Goal: Information Seeking & Learning: Understand process/instructions

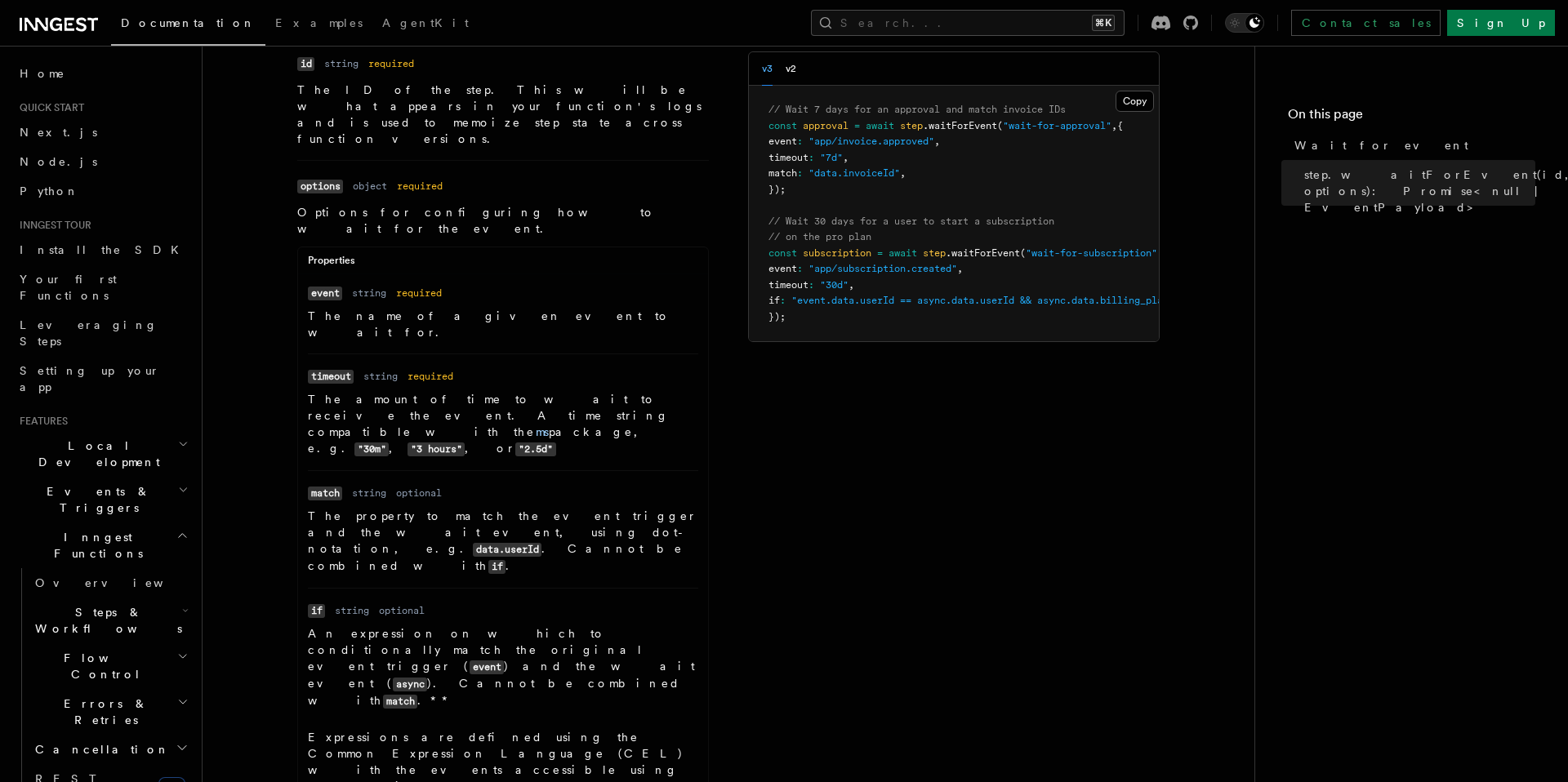
scroll to position [155, 0]
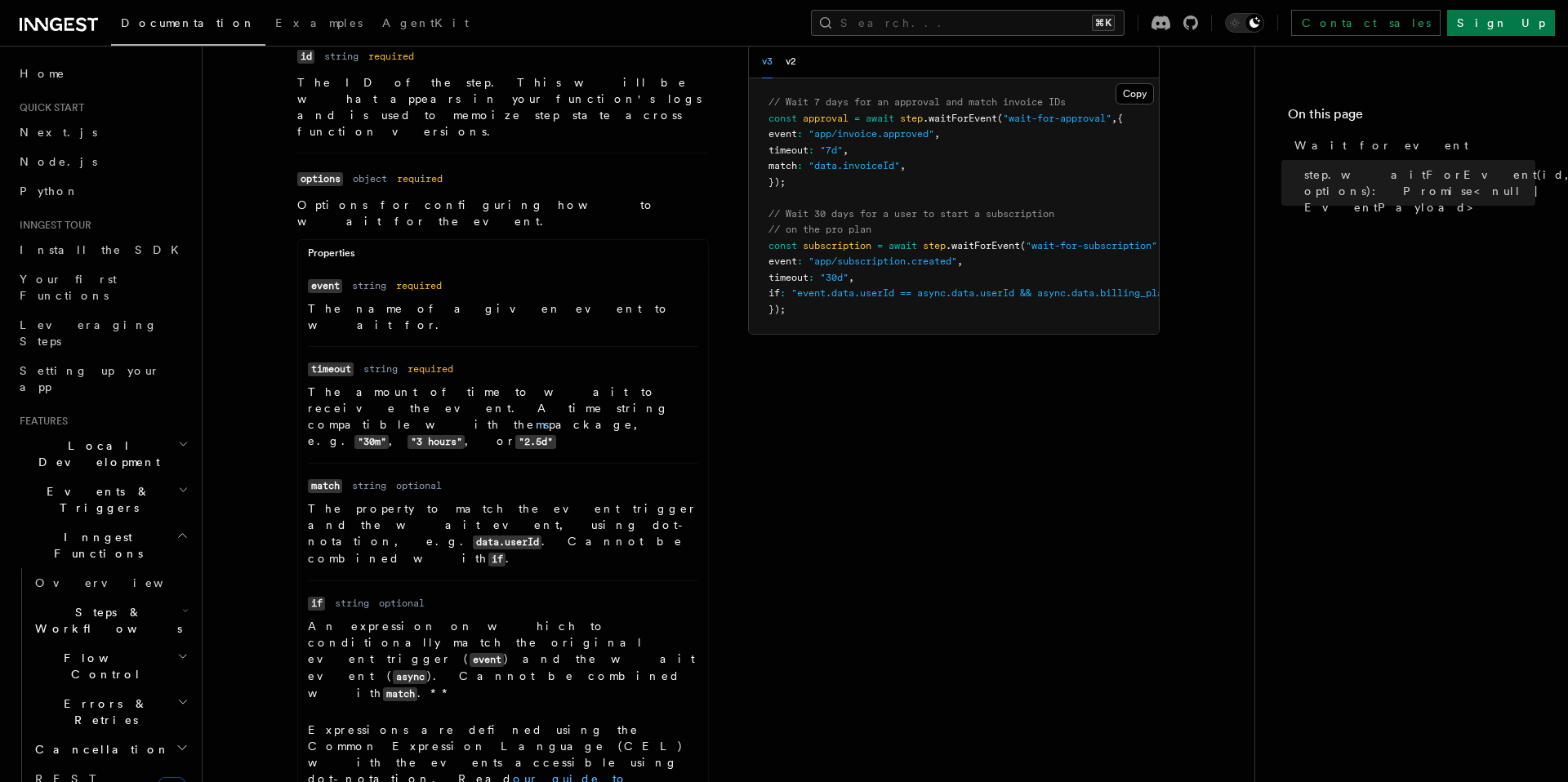
click at [592, 772] on link "our guide to writing expressions" at bounding box center [468, 787] width 320 height 30
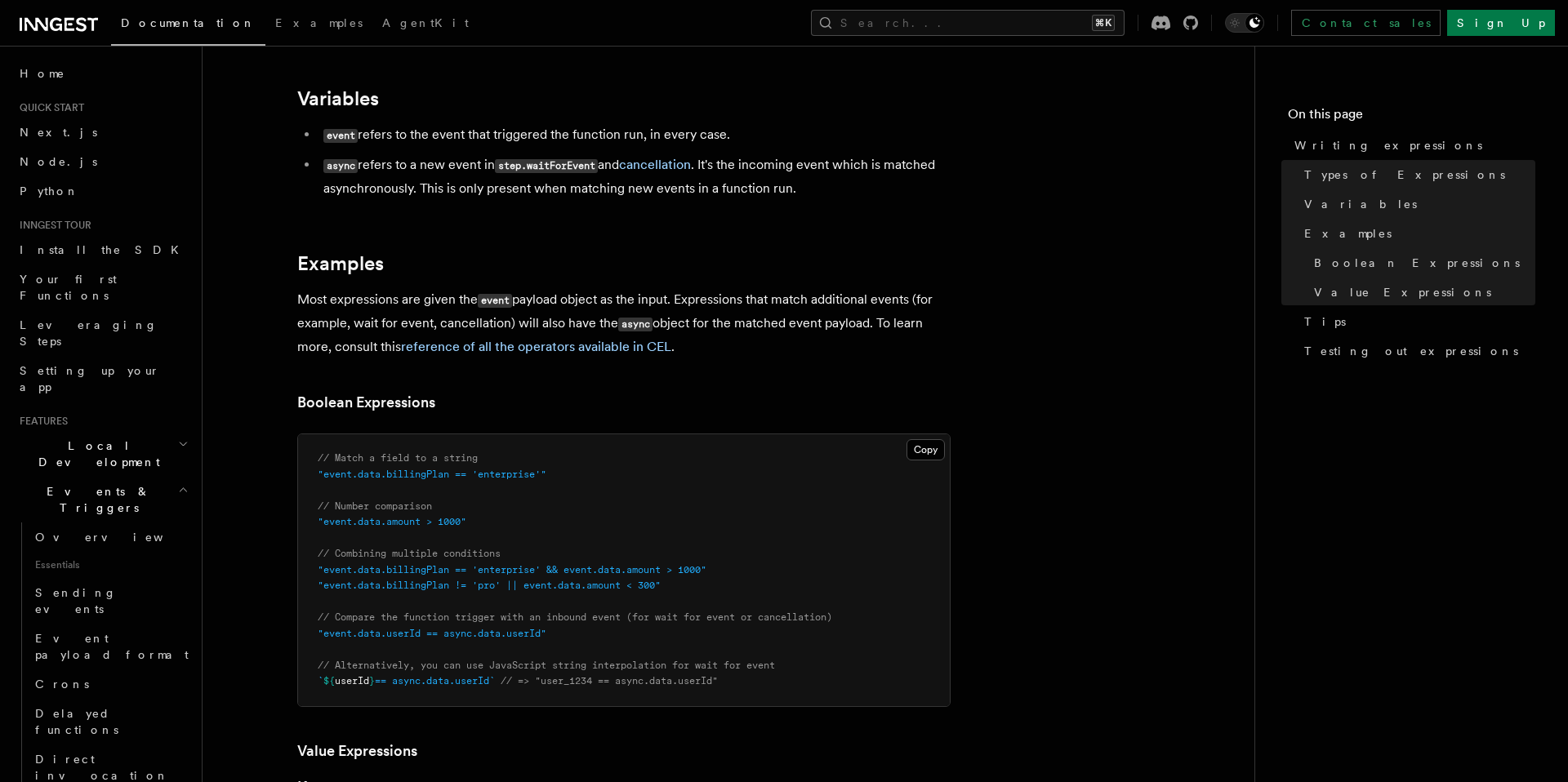
scroll to position [541, 0]
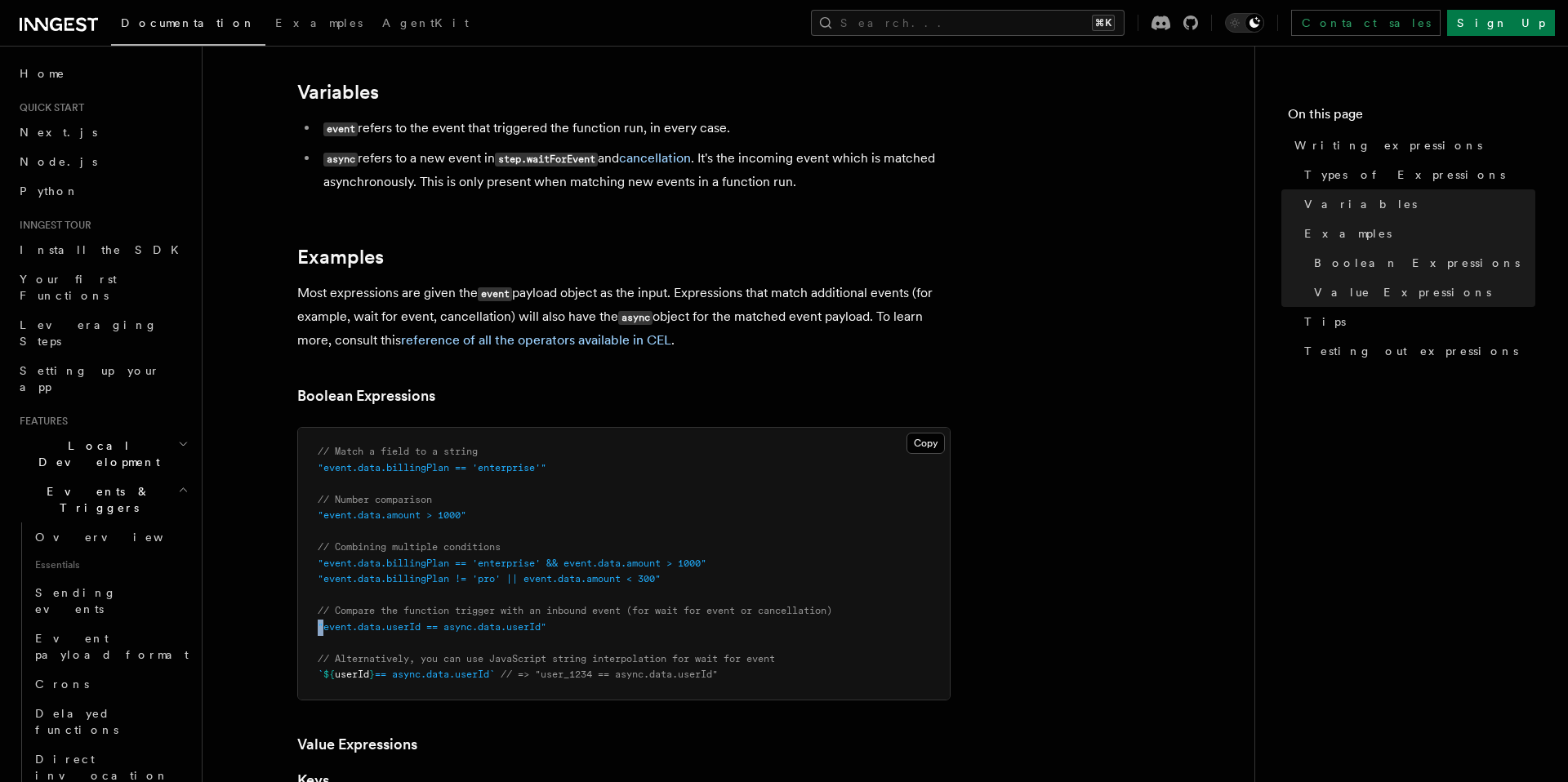
click at [318, 623] on span ""event.data.userId == async.data.userId"" at bounding box center [431, 626] width 228 height 11
click at [598, 628] on pre "// Match a field to a string "event.data.billingPlan == 'enterprise'" // Number…" at bounding box center [624, 563] width 652 height 272
drag, startPoint x: 542, startPoint y: 563, endPoint x: 478, endPoint y: 562, distance: 64.0
click at [478, 562] on span ""event.data.billingPlan == 'enterprise' && event.data.amount > 1000"" at bounding box center [512, 562] width 388 height 11
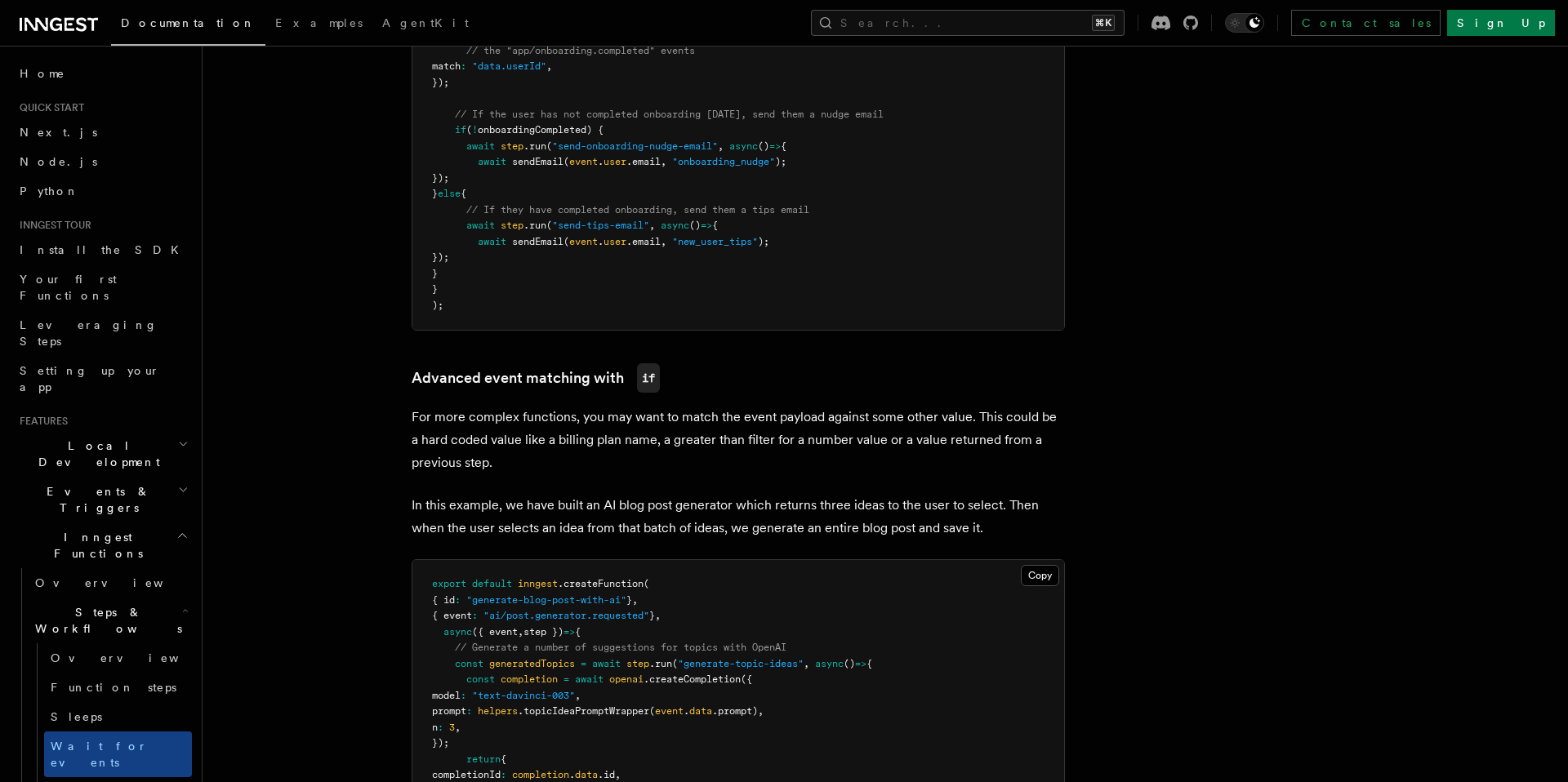
scroll to position [1329, 0]
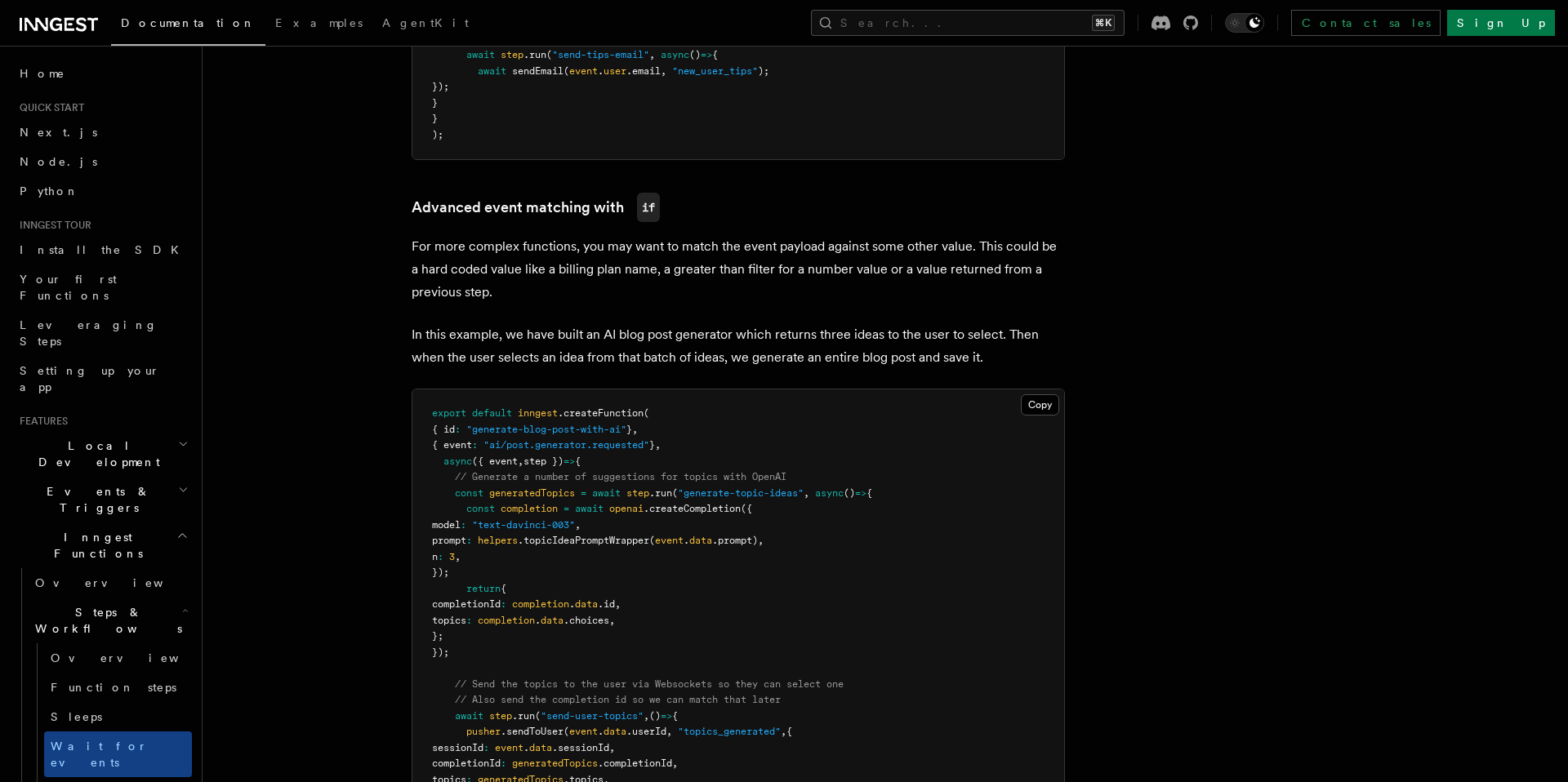
click at [274, 630] on article "Features Inngest Functions Steps & Workflows Wait for an Event One step method …" at bounding box center [842, 326] width 1228 height 3167
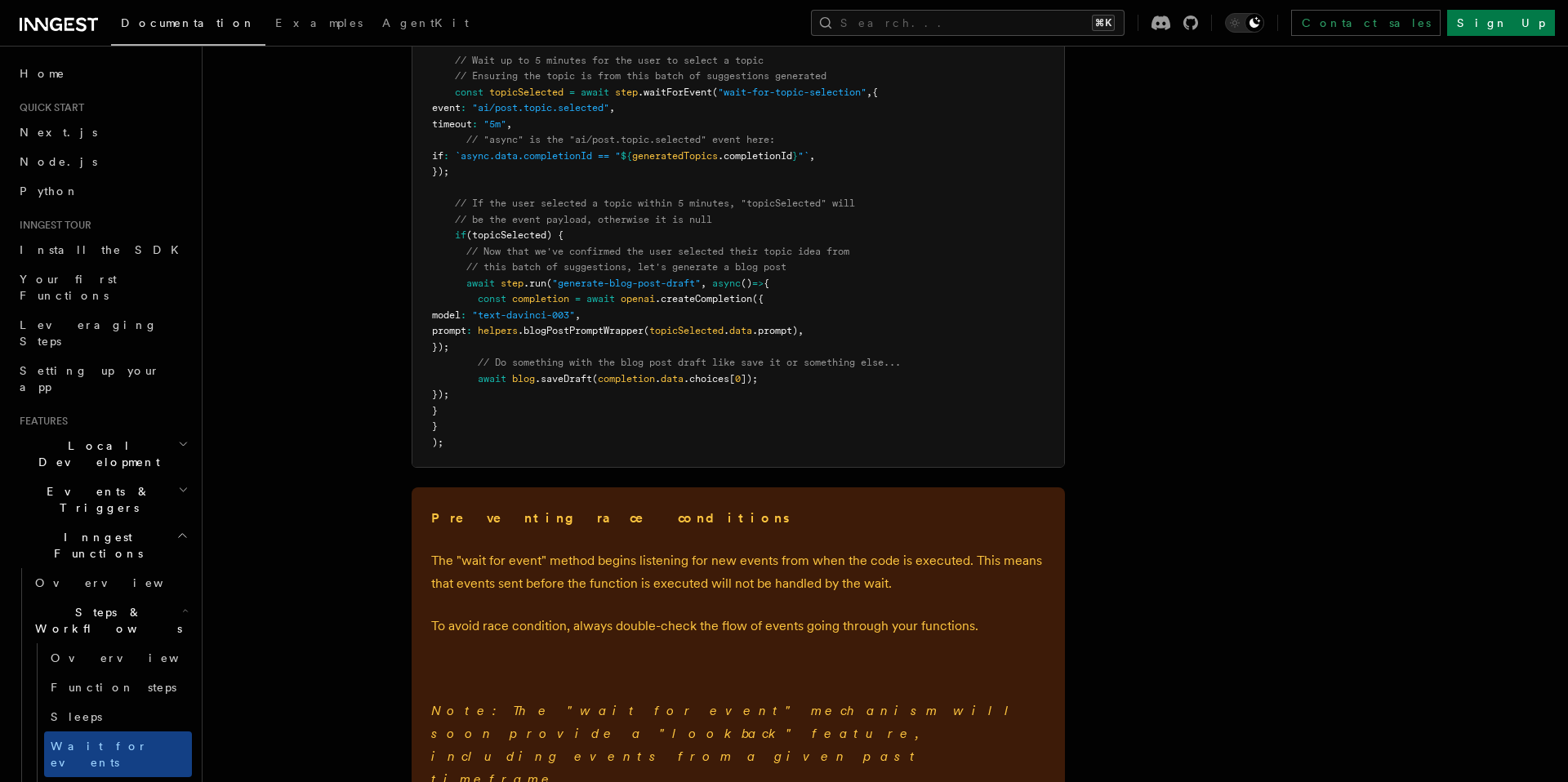
scroll to position [2144, 0]
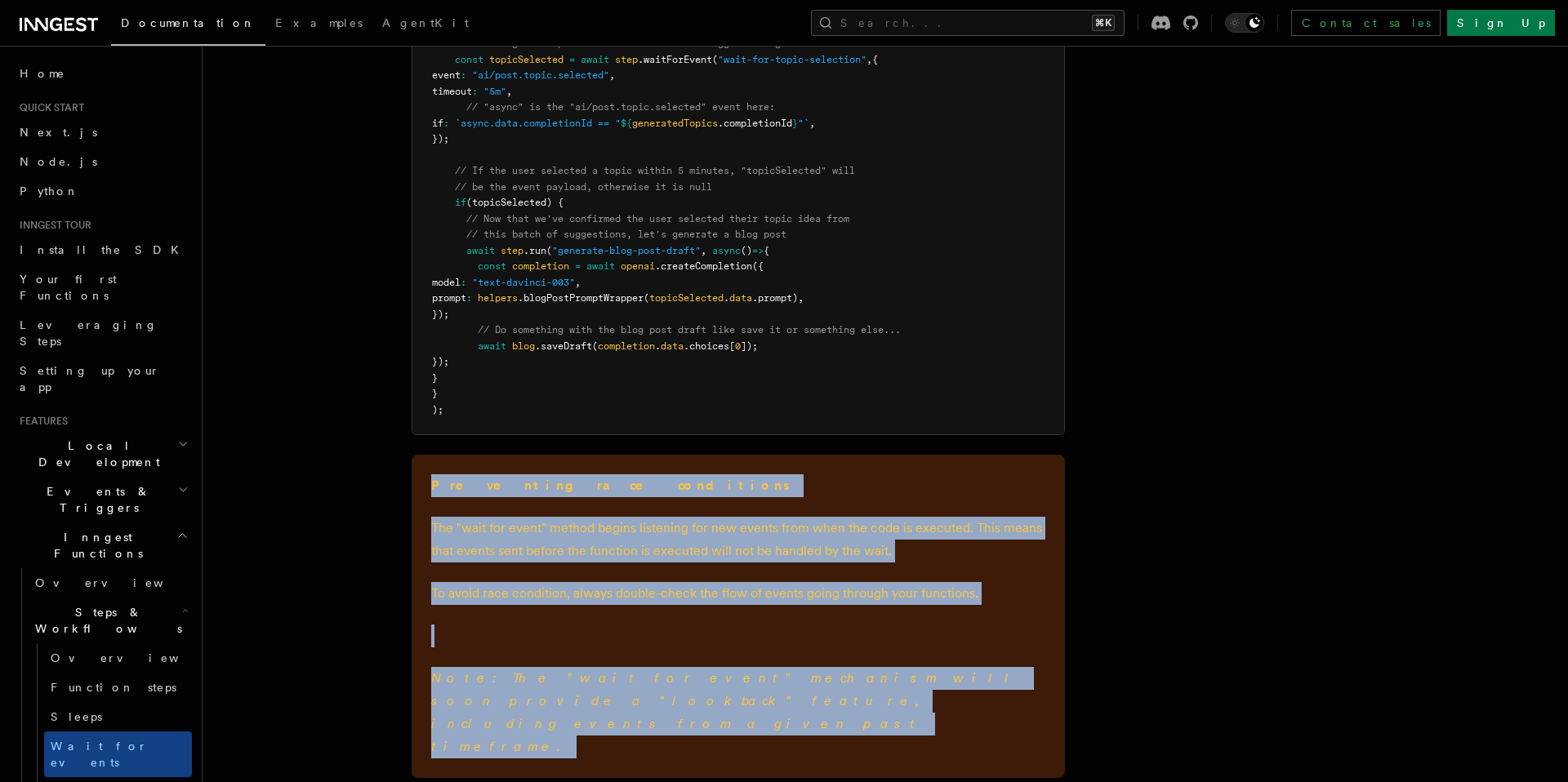
drag, startPoint x: 531, startPoint y: 704, endPoint x: 427, endPoint y: 485, distance: 242.4
click at [427, 485] on div "Preventing race conditions The "wait for event" method begins listening for new…" at bounding box center [738, 617] width 653 height 324
copy div "Preventing race conditions The "wait for event" method begins listening for new…"
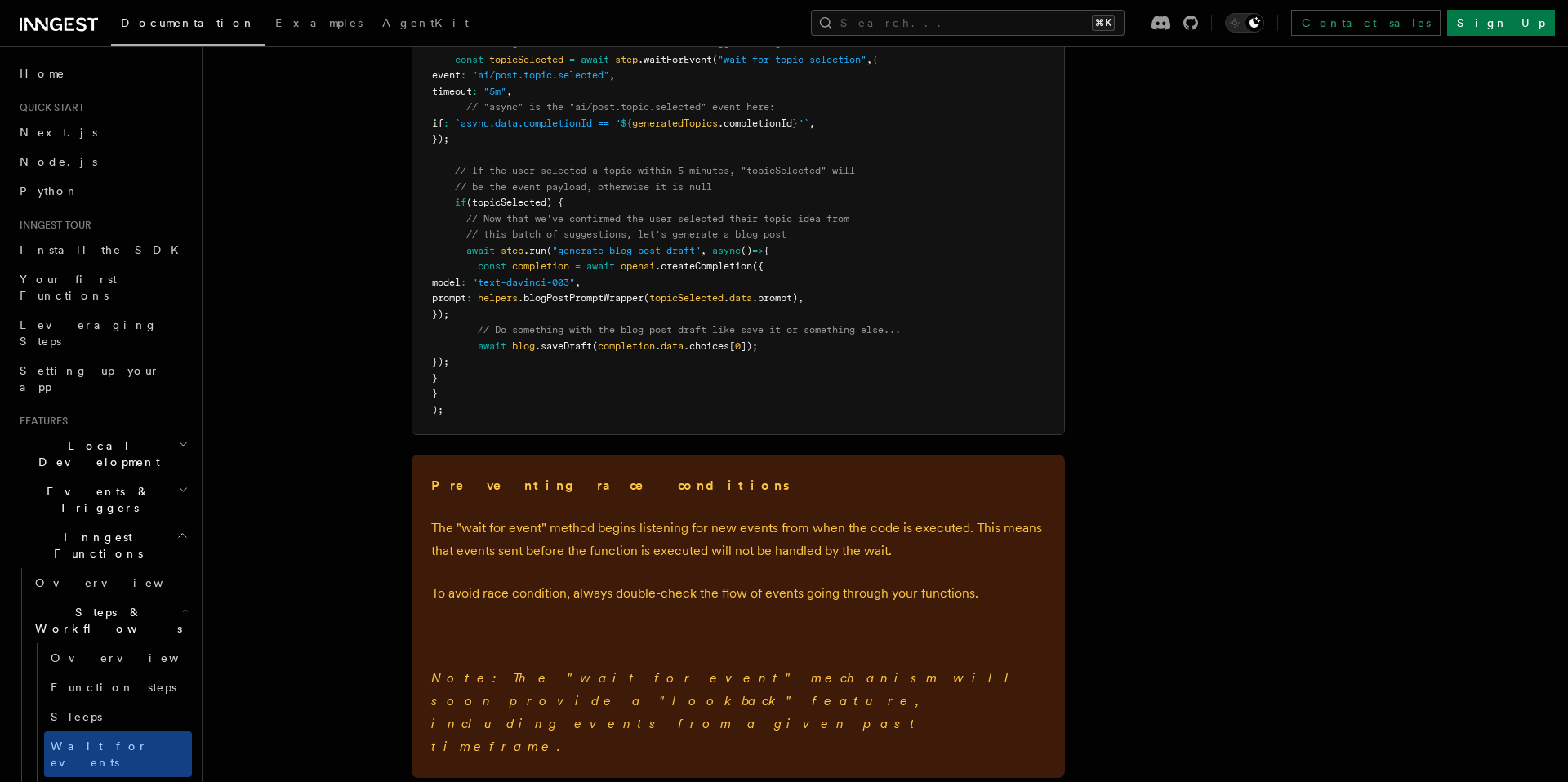
click at [1055, 422] on pre "export default inngest .createFunction ( { id : "generate-blog-post-with-ai" } …" at bounding box center [738, 3] width 652 height 860
